Goal: Information Seeking & Learning: Learn about a topic

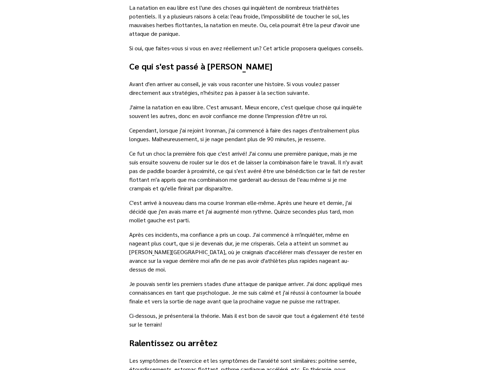
scroll to position [261, 0]
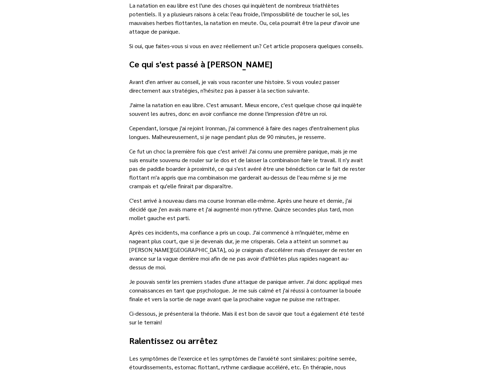
click at [164, 150] on p "Ce fut un choc la première fois que c'est arrivé! J'ai connu une première paniq…" at bounding box center [247, 168] width 236 height 43
click at [166, 133] on p "Cependant, lorsque j'ai rejoint Ironman, j'ai commencé à faire des nages d'entr…" at bounding box center [247, 132] width 236 height 17
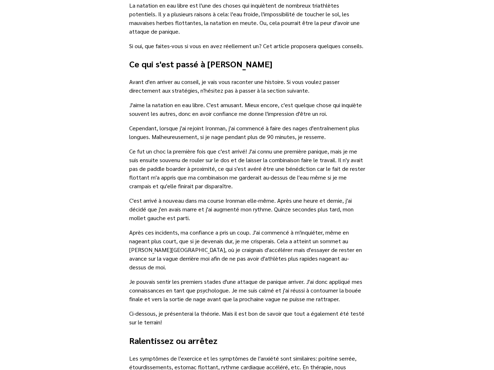
click at [166, 133] on p "Cependant, lorsque j'ai rejoint Ironman, j'ai commencé à faire des nages d'entr…" at bounding box center [247, 132] width 236 height 17
click at [163, 168] on p "Ce fut un choc la première fois que c'est arrivé! J'ai connu une première paniq…" at bounding box center [247, 168] width 236 height 43
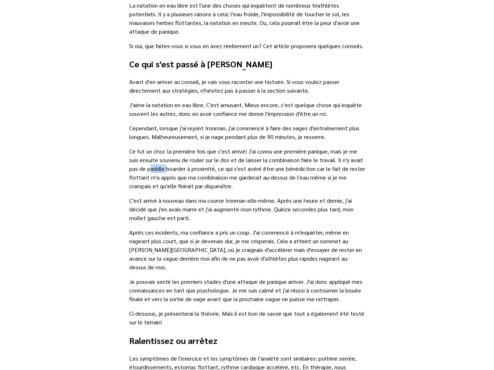
click at [163, 168] on p "Ce fut un choc la première fois que c'est arrivé! J'ai connu une première paniq…" at bounding box center [247, 168] width 236 height 43
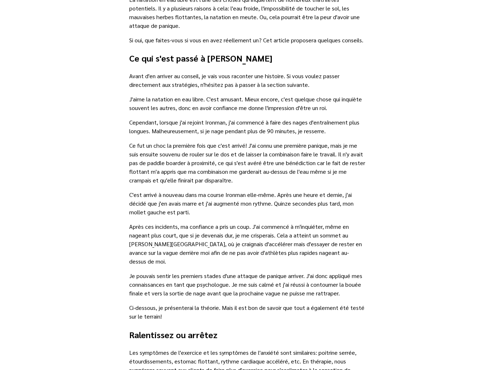
scroll to position [313, 0]
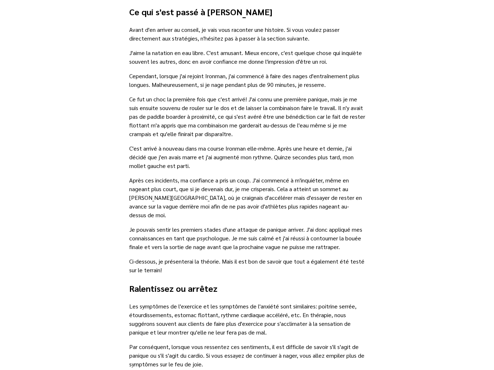
click at [164, 196] on p "Après ces incidents, ma confiance a pris un coup. J'ai commencé à m'inquiéter, …" at bounding box center [247, 197] width 236 height 43
drag, startPoint x: 149, startPoint y: 199, endPoint x: 344, endPoint y: 191, distance: 195.3
click at [344, 191] on p "Après ces incidents, ma confiance a pris un coup. J'ai commencé à m'inquiéter, …" at bounding box center [247, 197] width 236 height 43
click at [302, 197] on p "Après ces incidents, ma confiance a pris un coup. J'ai commencé à m'inquiéter, …" at bounding box center [247, 197] width 236 height 43
click at [300, 197] on p "Après ces incidents, ma confiance a pris un coup. J'ai commencé à m'inquiéter, …" at bounding box center [247, 197] width 236 height 43
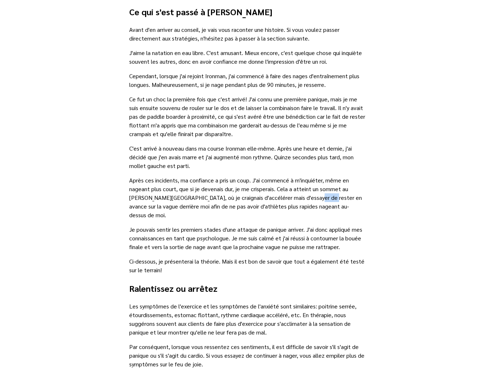
click at [300, 197] on p "Après ces incidents, ma confiance a pris un coup. J'ai commencé à m'inquiéter, …" at bounding box center [247, 197] width 236 height 43
click at [217, 138] on p "Ce fut un choc la première fois que c'est arrivé! J'ai connu une première paniq…" at bounding box center [247, 116] width 236 height 43
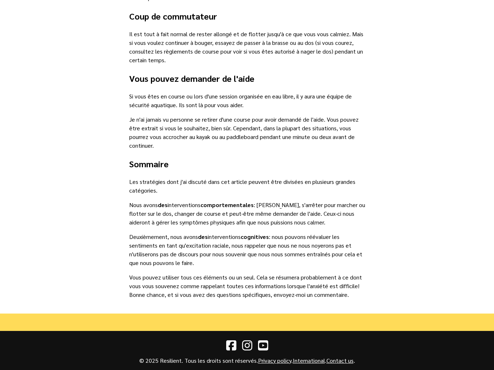
scroll to position [1090, 0]
